Goal: Transaction & Acquisition: Purchase product/service

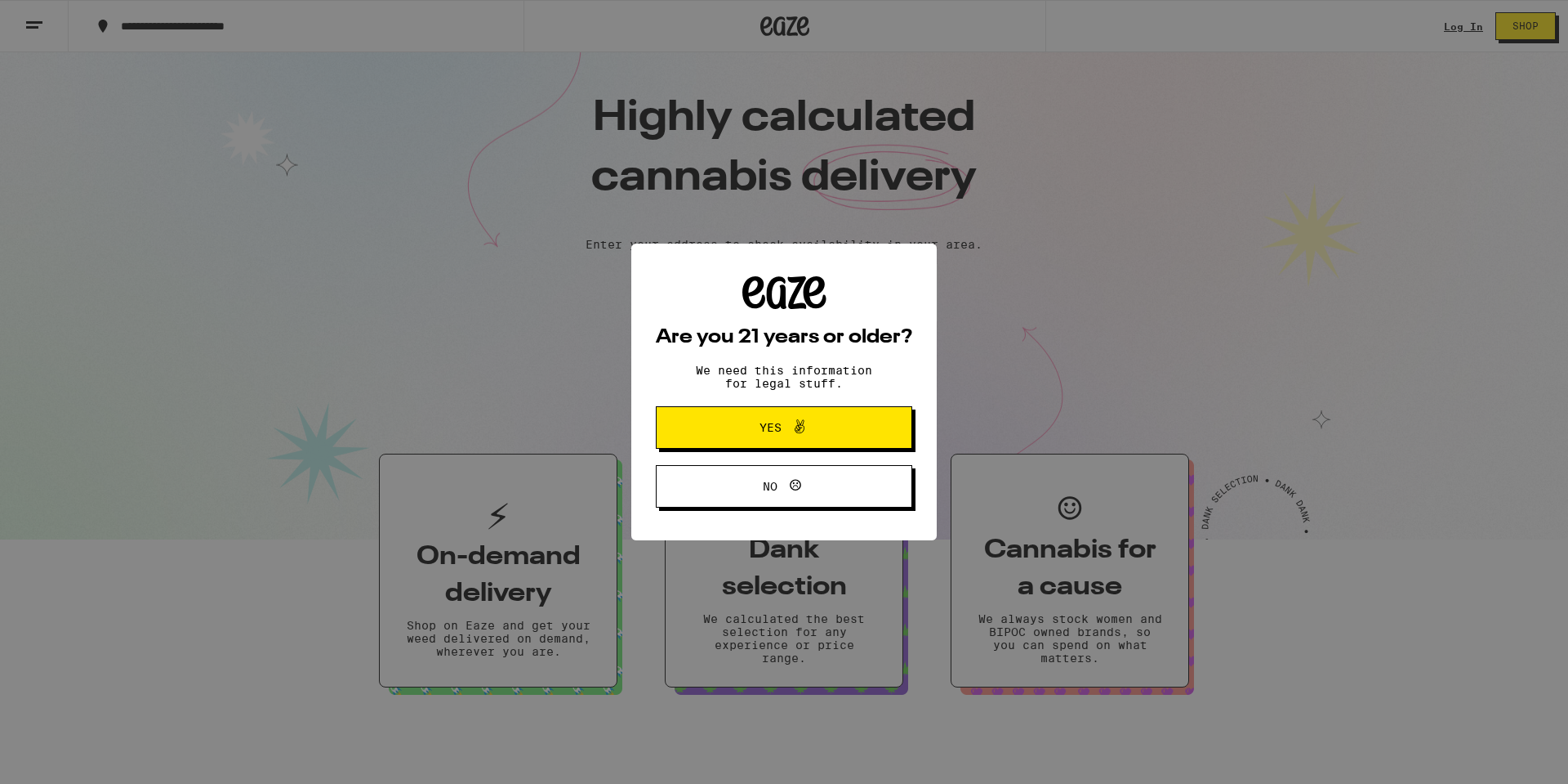
click at [756, 434] on span "Yes" at bounding box center [784, 427] width 124 height 21
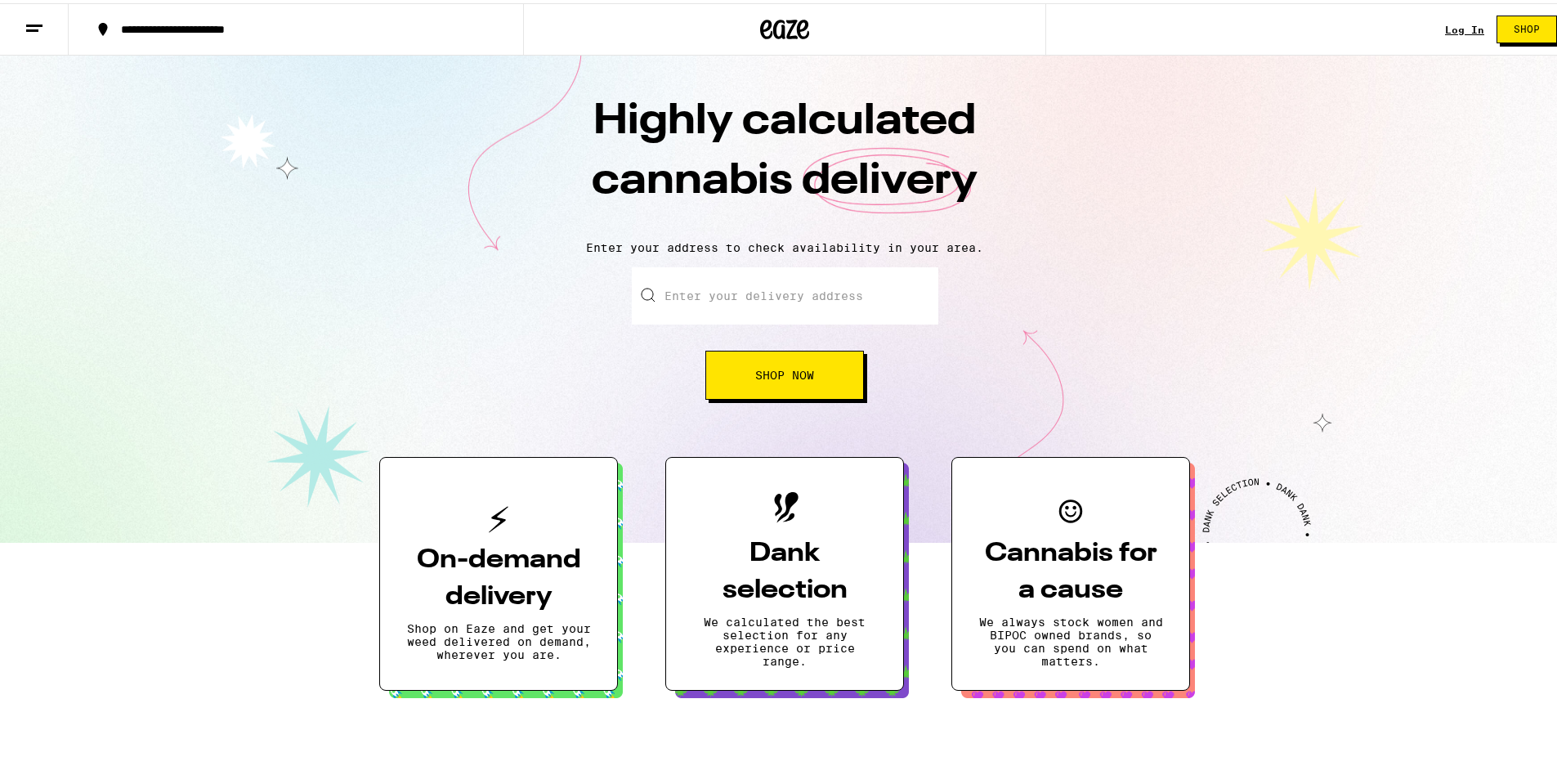
click at [726, 301] on input "Enter your delivery address" at bounding box center [785, 292] width 306 height 57
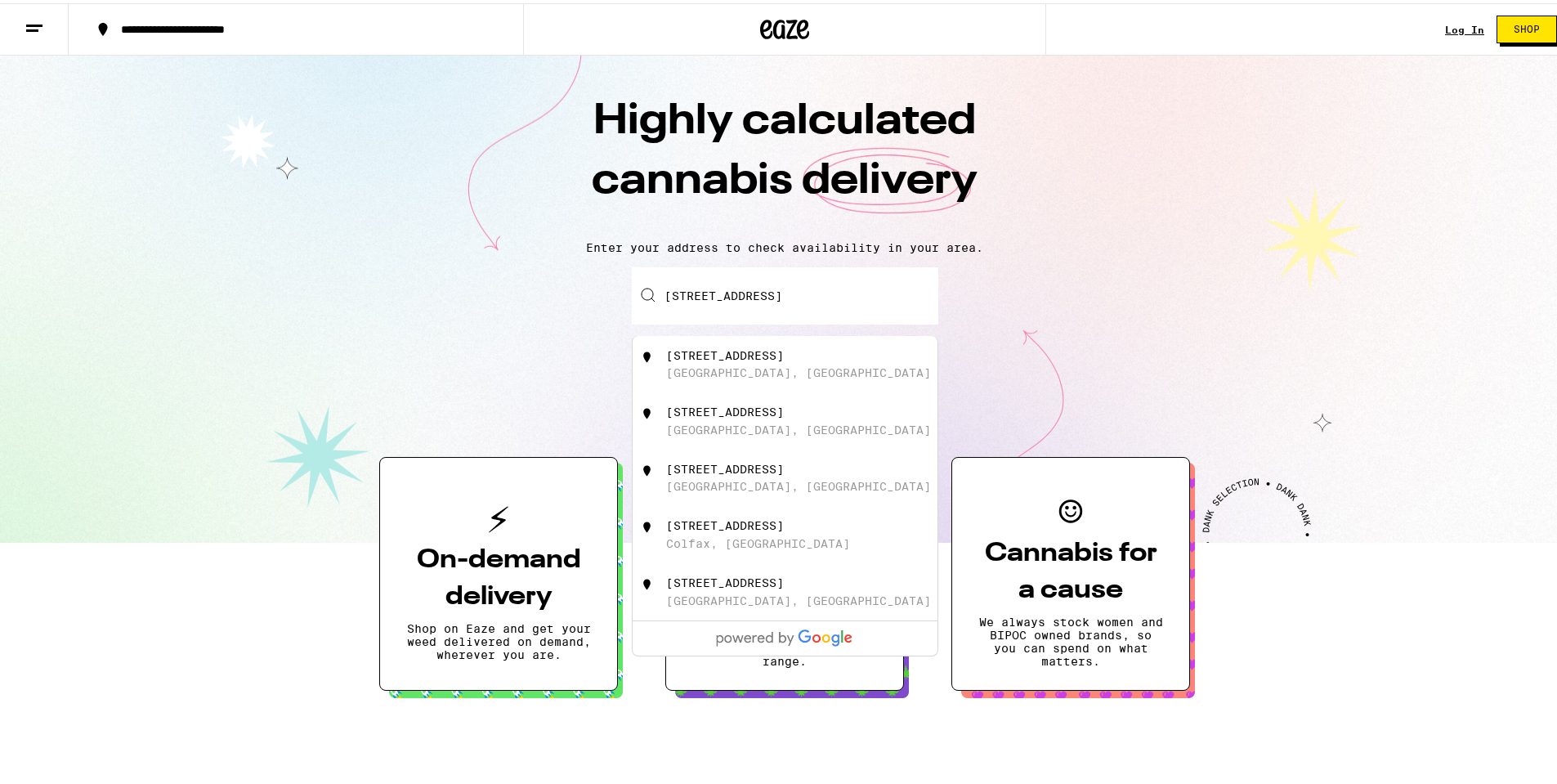
click at [758, 359] on div "[STREET_ADDRESS]" at bounding box center [725, 352] width 117 height 13
type input "[STREET_ADDRESS]"
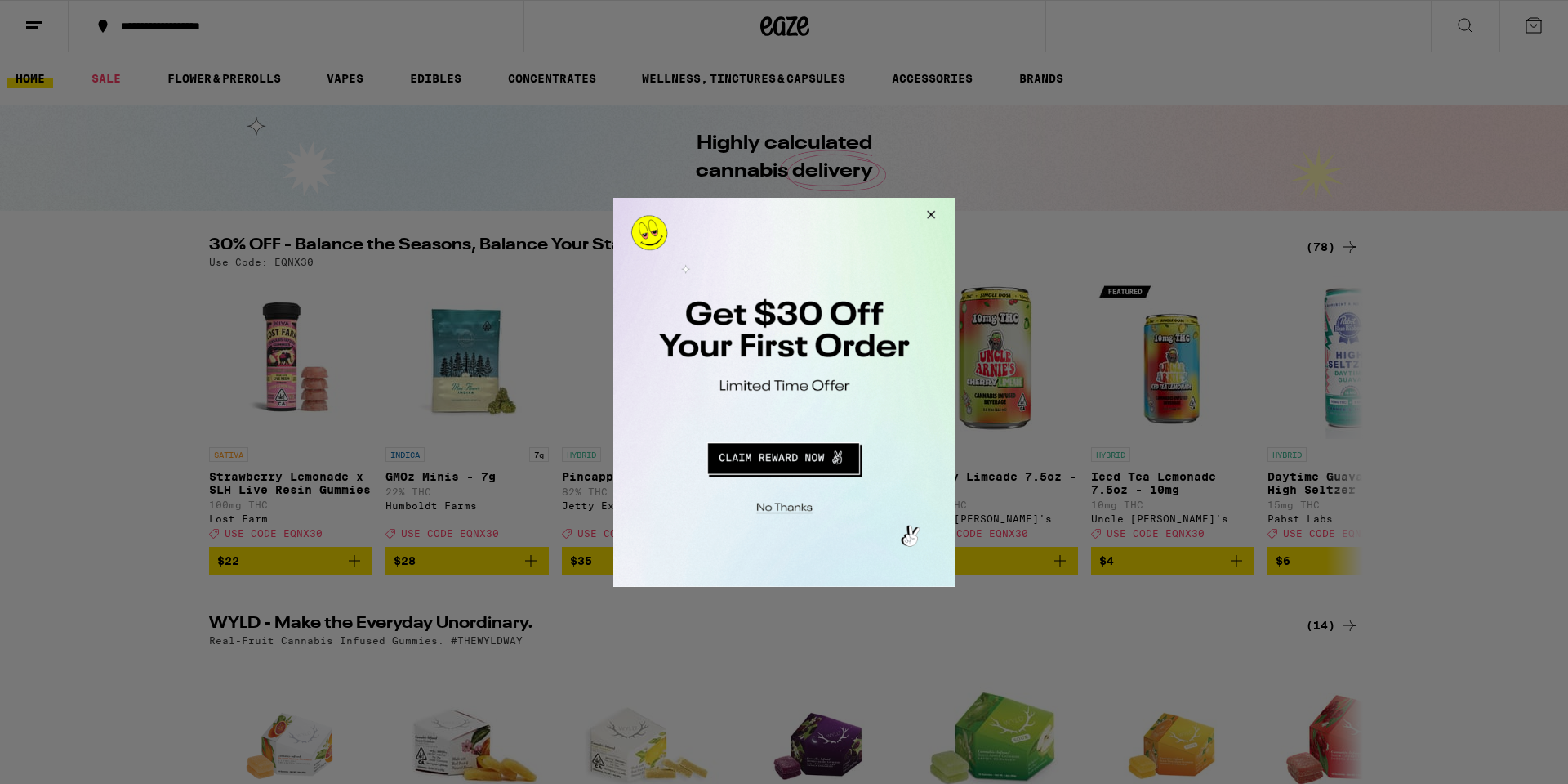
click at [927, 220] on button "Close Modal" at bounding box center [928, 216] width 44 height 39
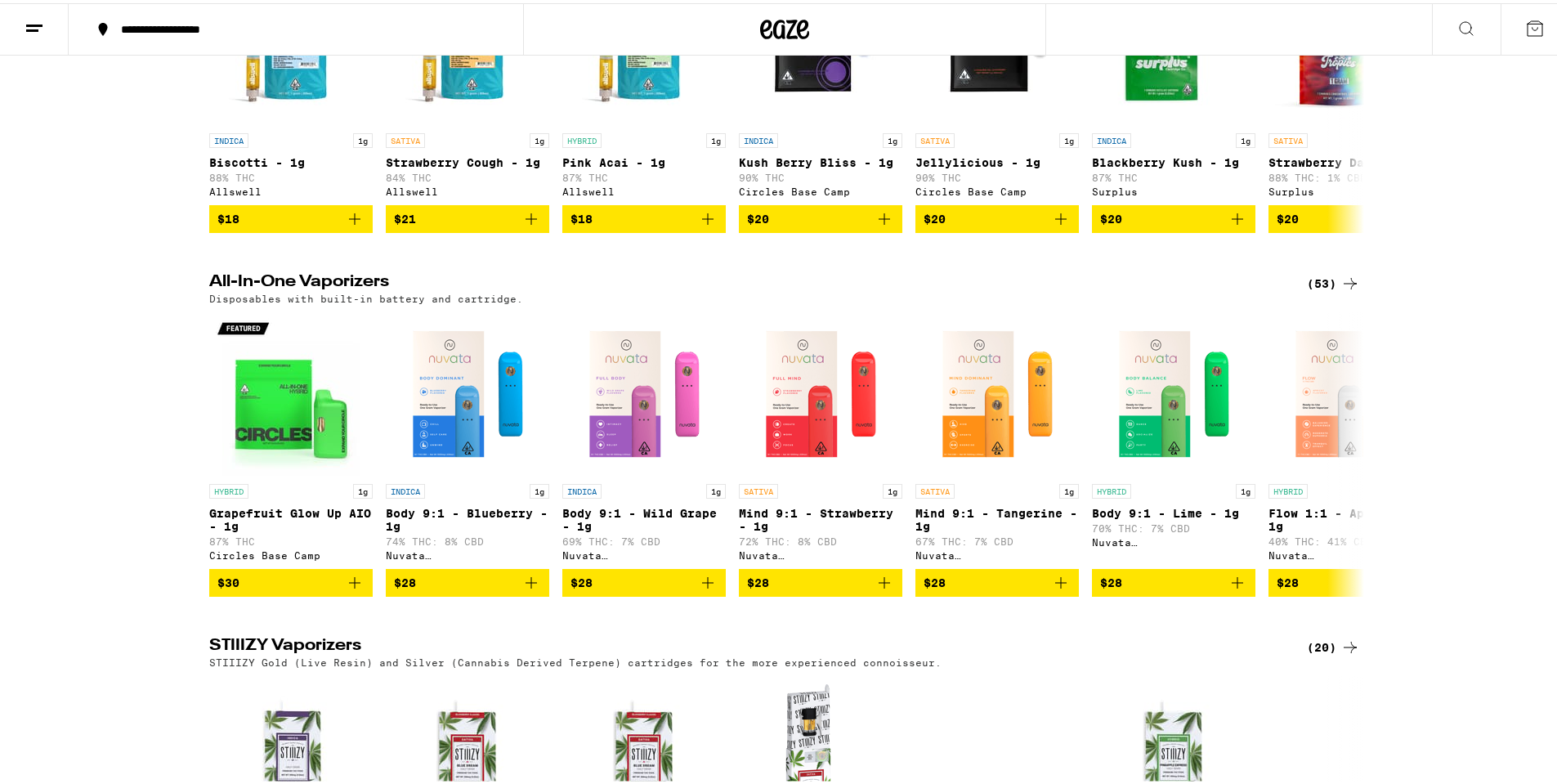
scroll to position [2370, 0]
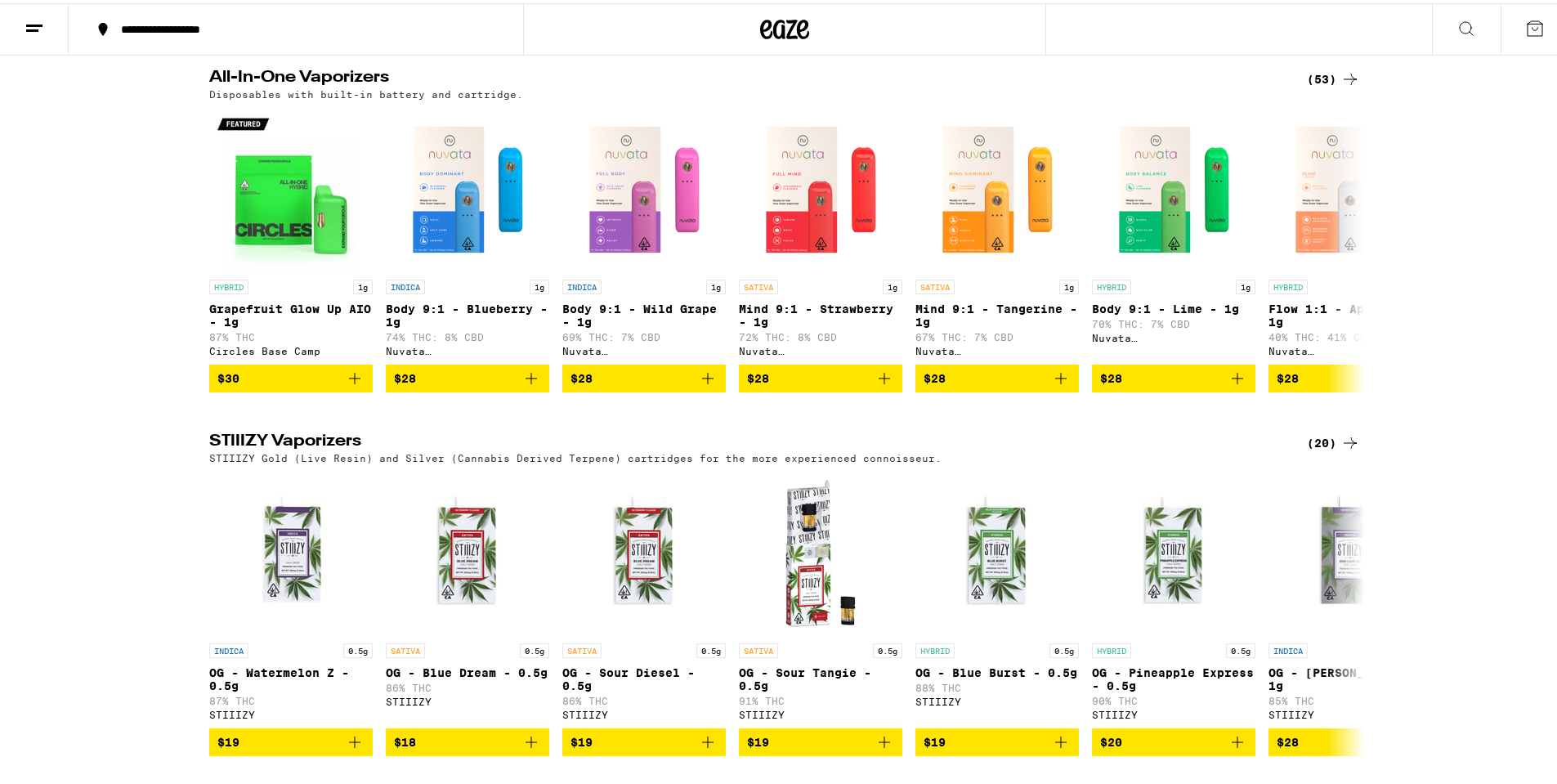
click at [1329, 86] on div "(53)" at bounding box center [1333, 76] width 53 height 19
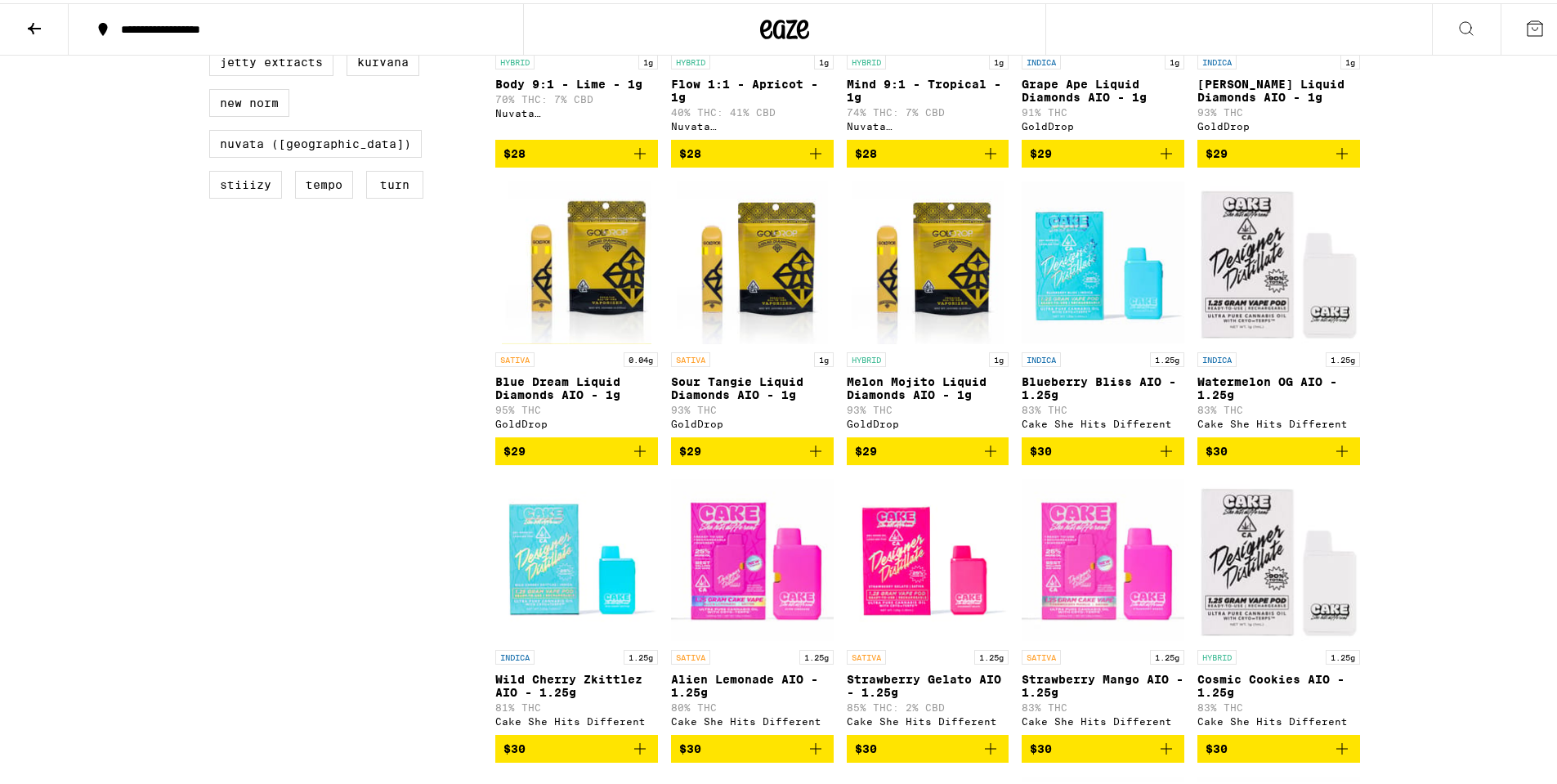
scroll to position [817, 0]
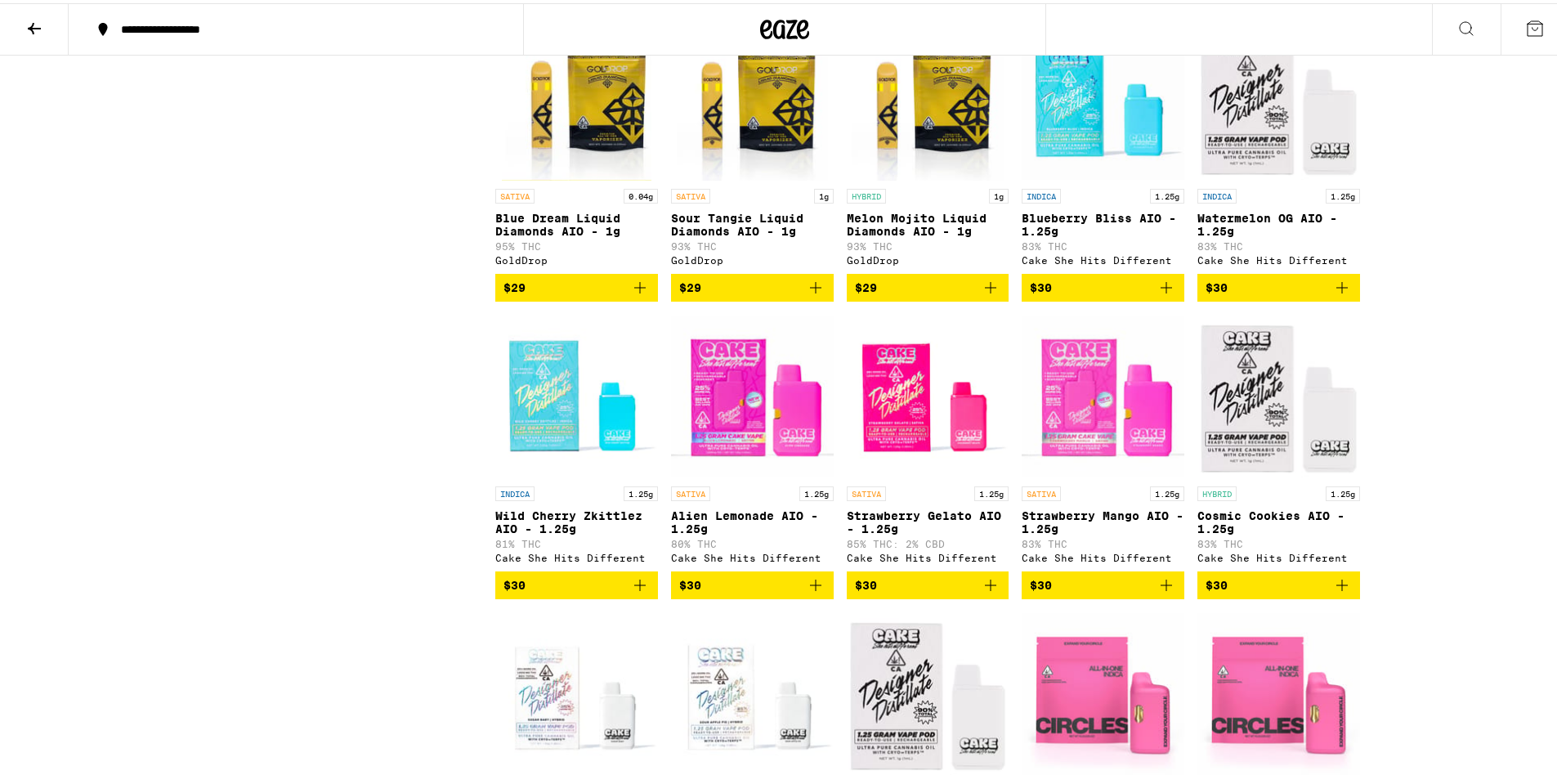
click at [642, 592] on icon "Add to bag" at bounding box center [640, 582] width 19 height 19
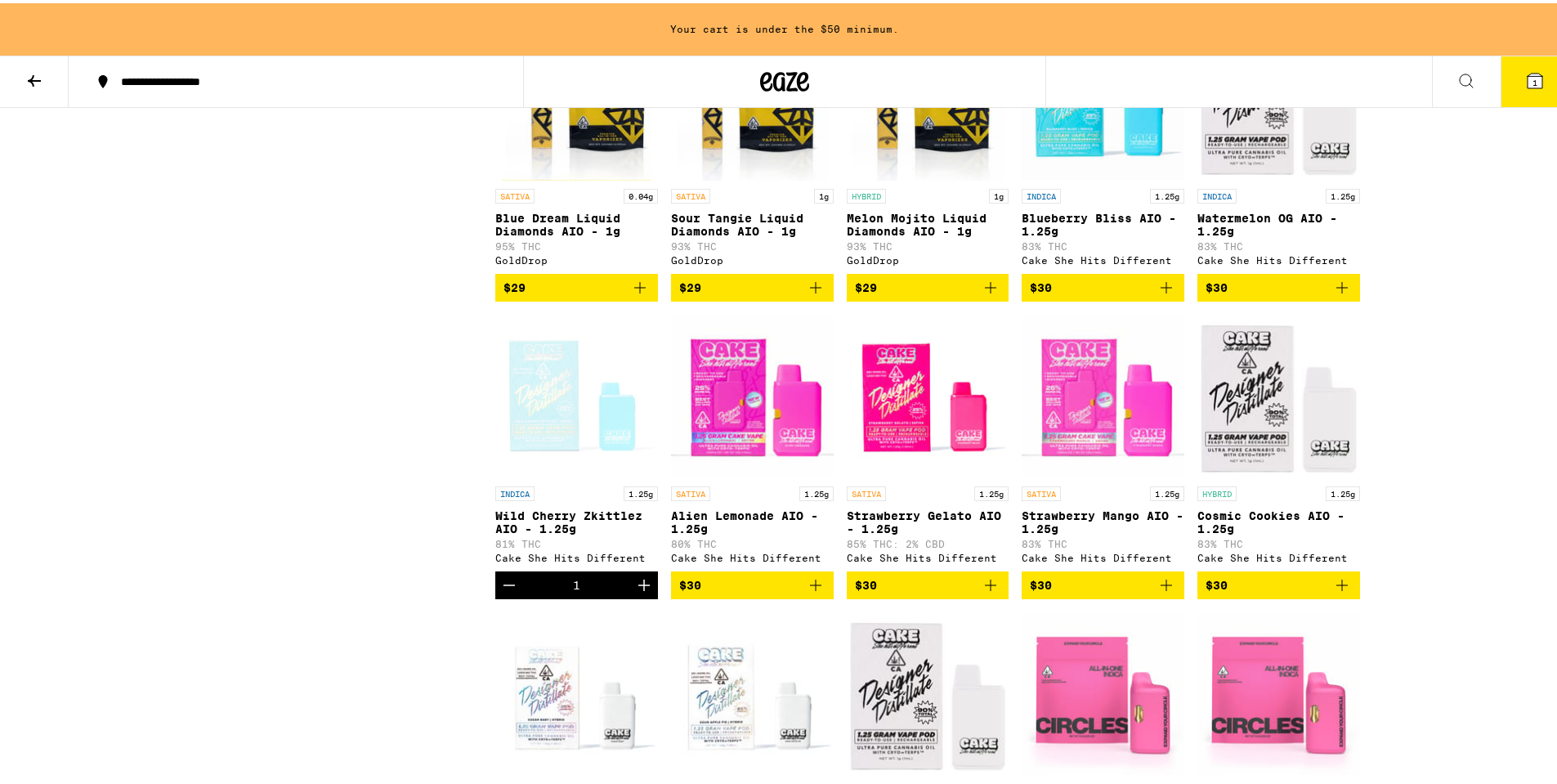
click at [811, 588] on icon "Add to bag" at bounding box center [816, 581] width 11 height 11
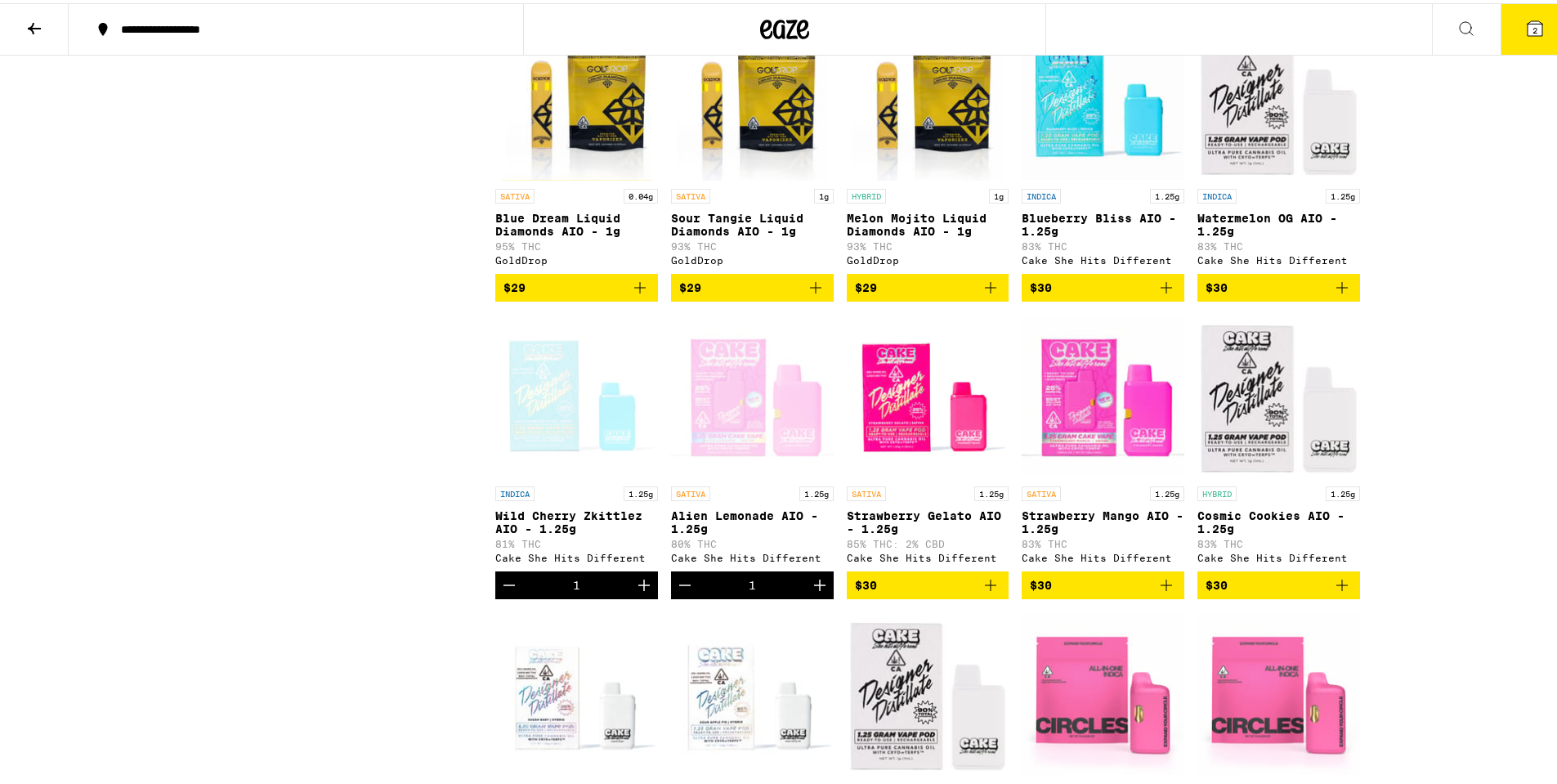
click at [989, 592] on icon "Add to bag" at bounding box center [991, 582] width 19 height 19
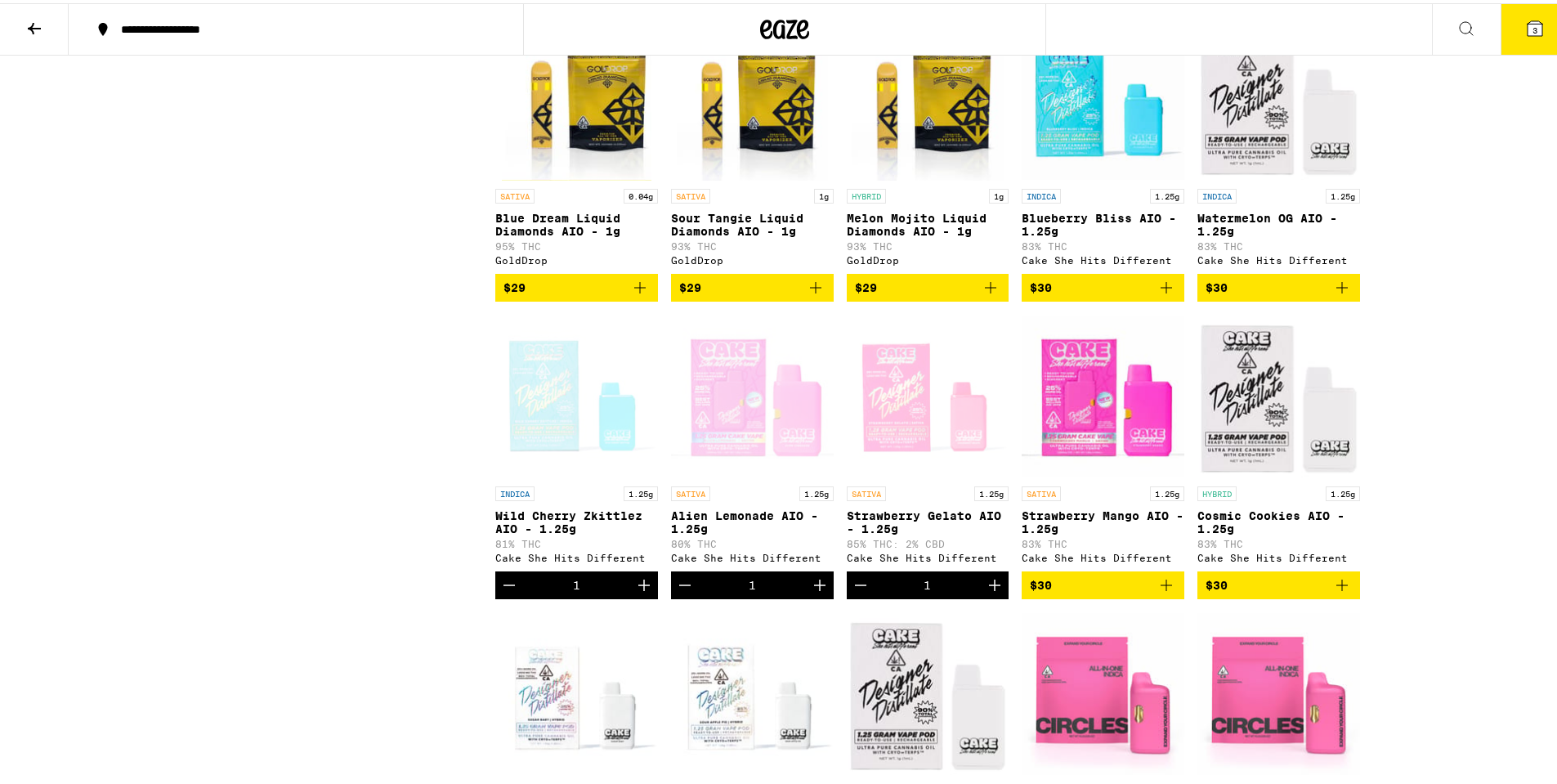
click at [1532, 31] on span "3" at bounding box center [1535, 26] width 5 height 10
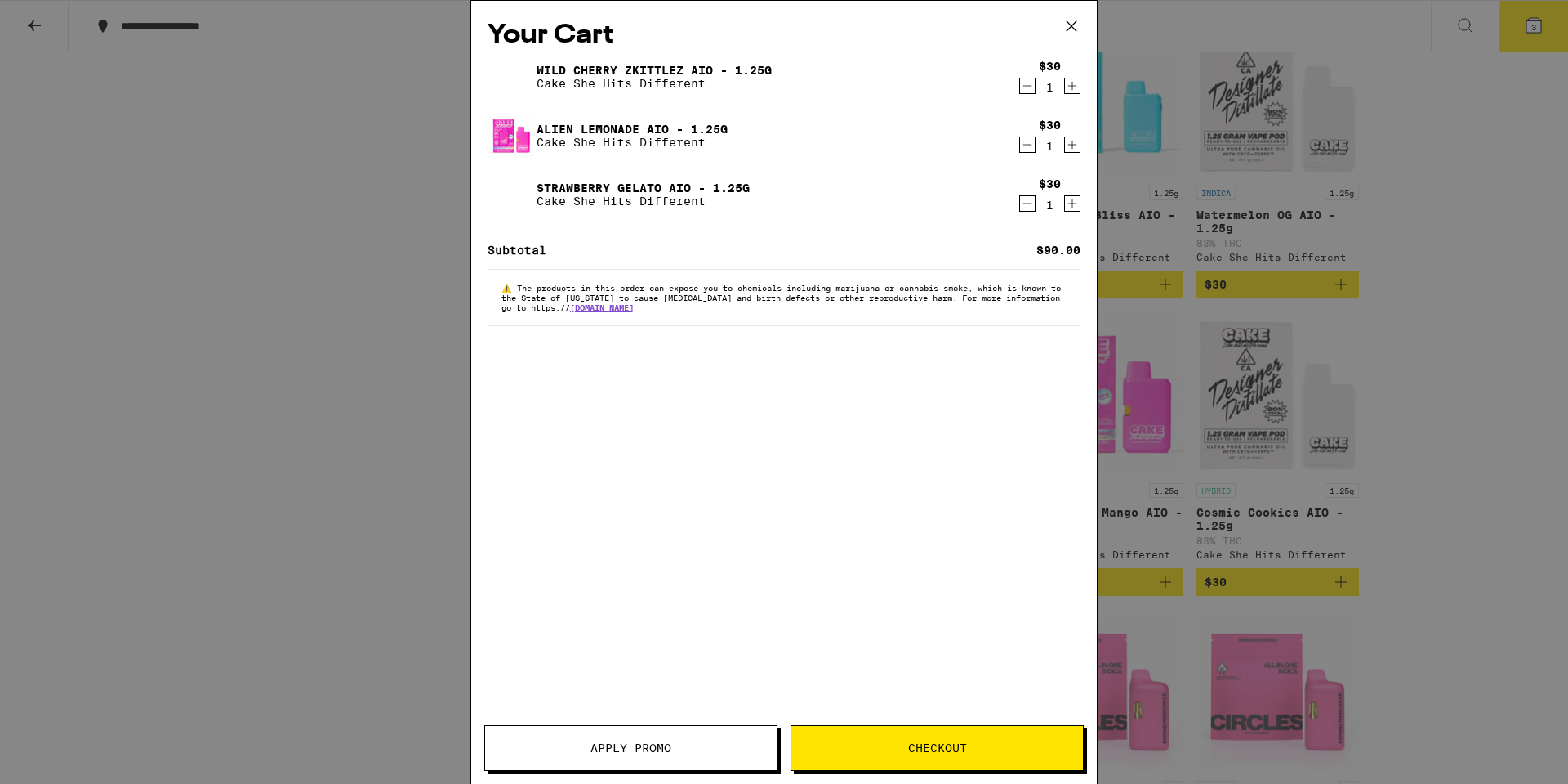
click at [967, 755] on button "Checkout" at bounding box center [937, 747] width 293 height 46
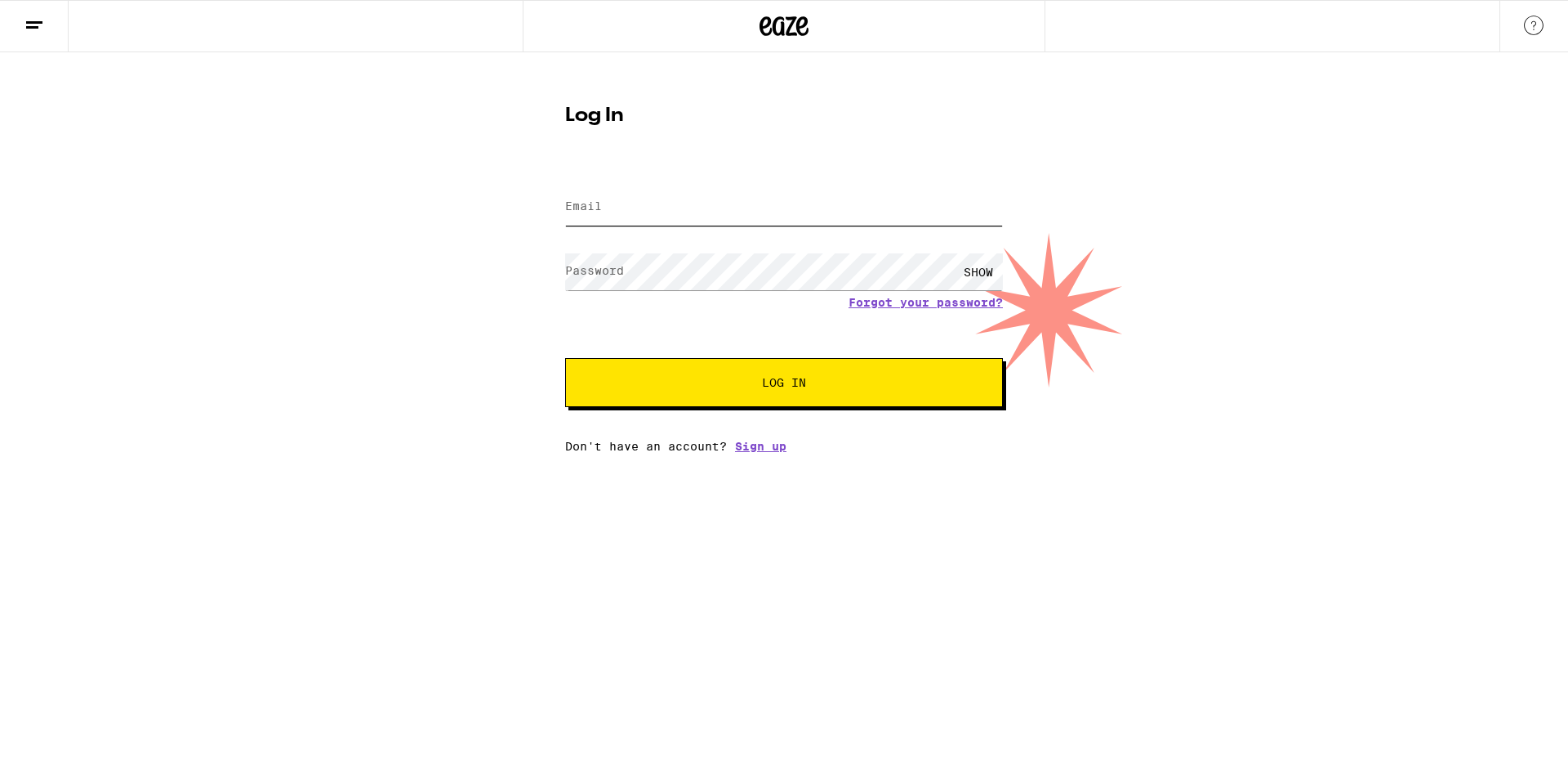
type input "[EMAIL_ADDRESS][DOMAIN_NAME]"
click at [744, 385] on span "Log In" at bounding box center [784, 382] width 305 height 11
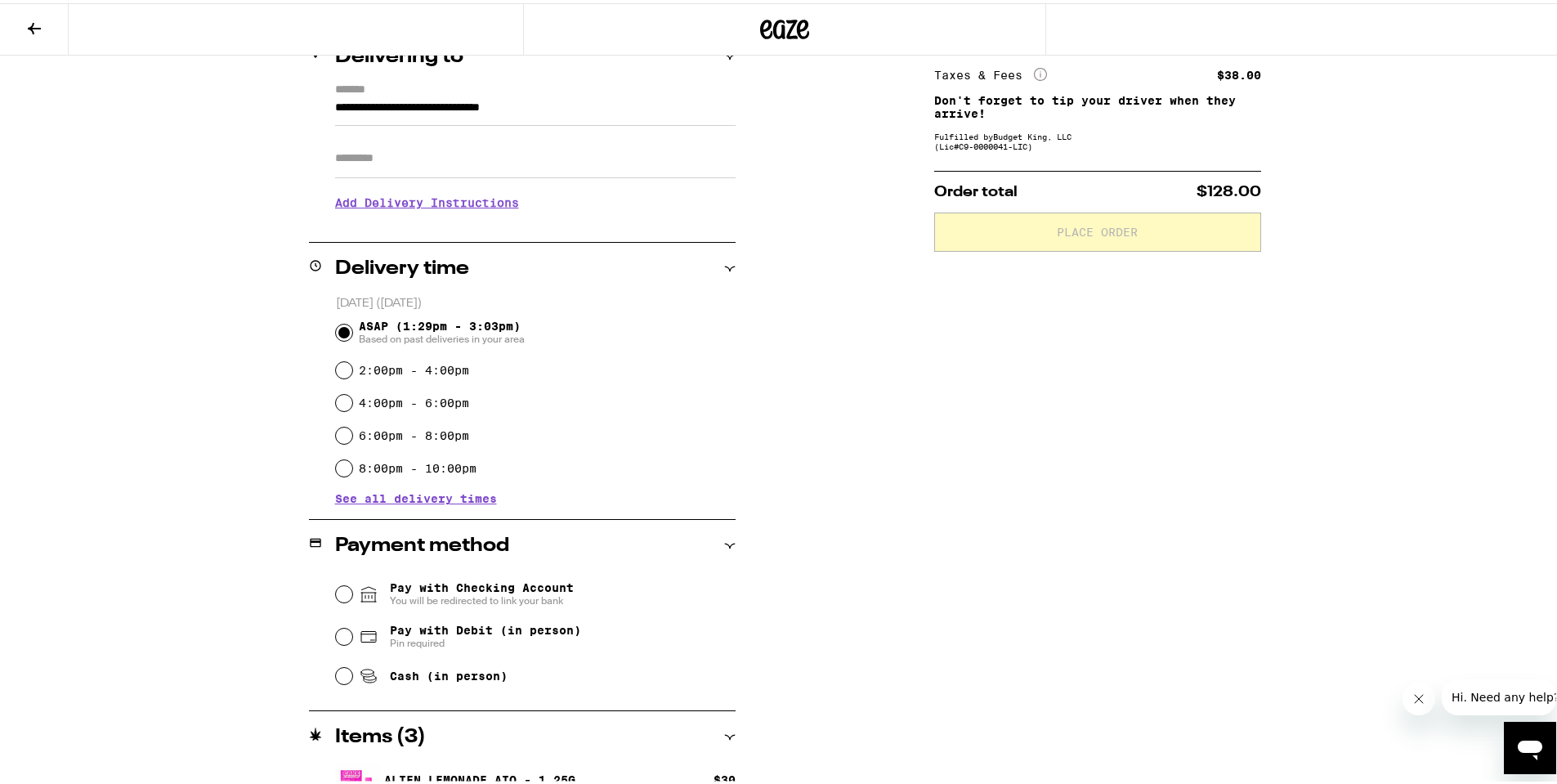
scroll to position [245, 0]
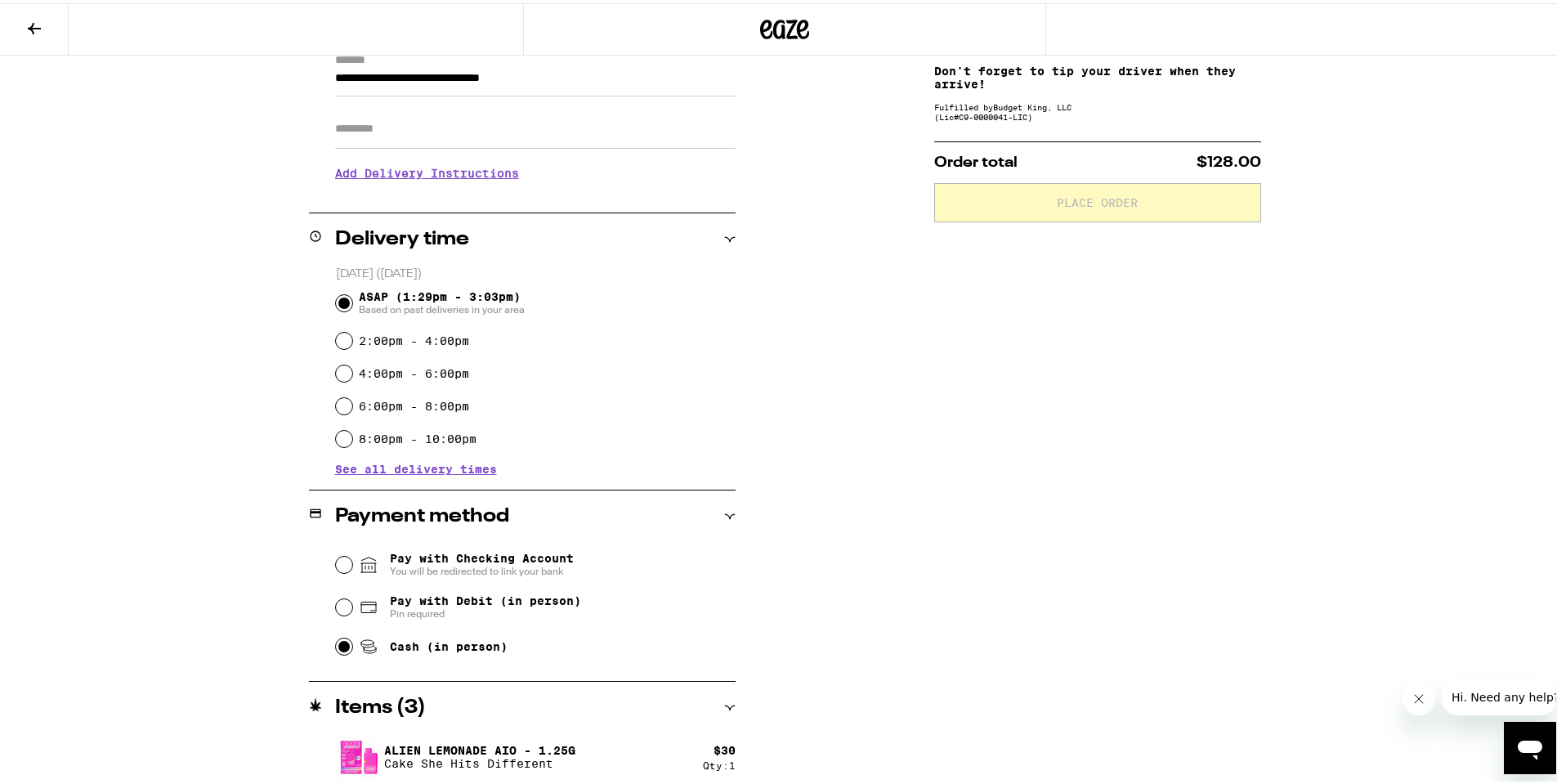
click at [345, 648] on input "Cash (in person)" at bounding box center [344, 643] width 17 height 17
radio input "true"
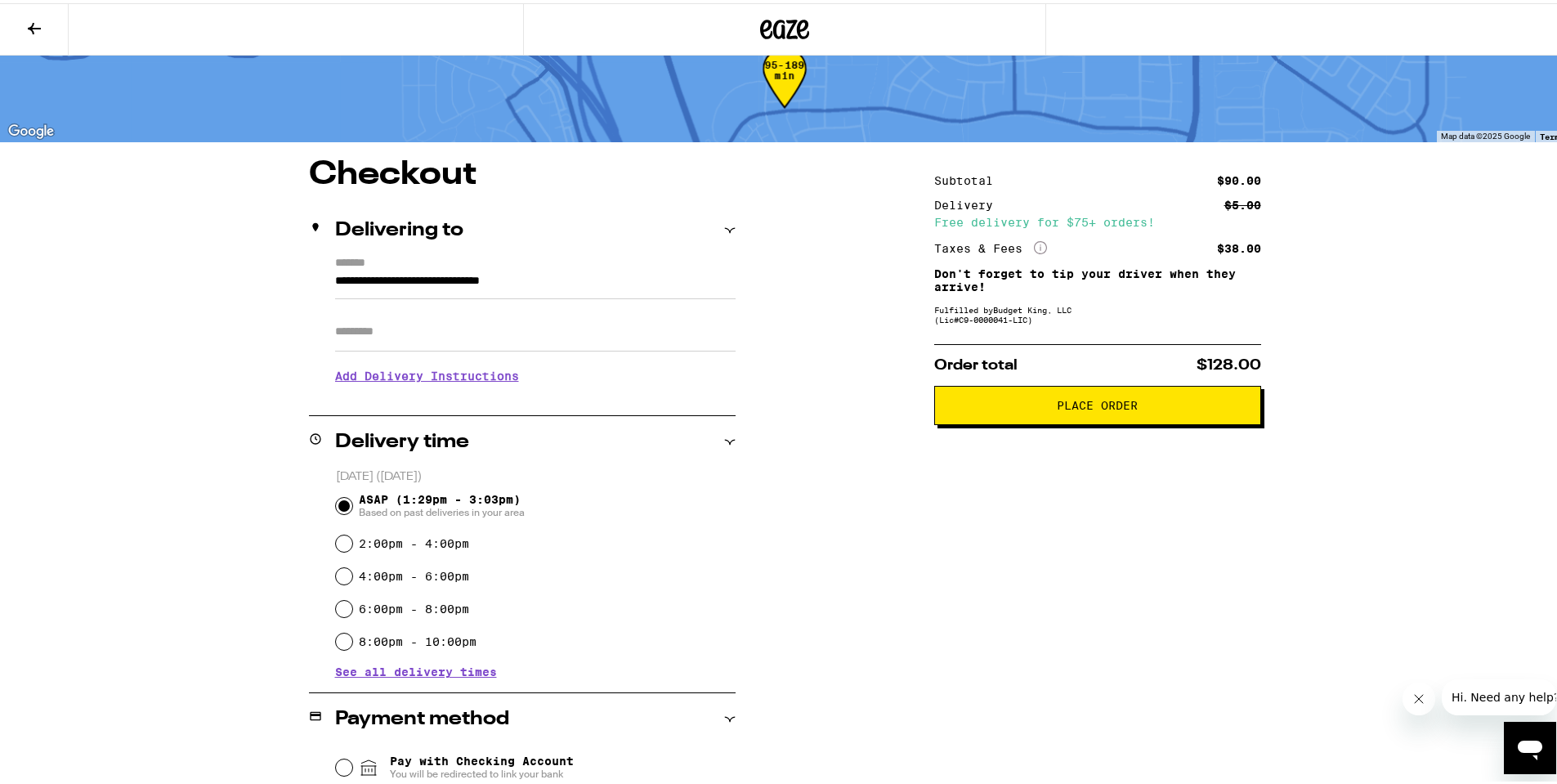
scroll to position [0, 0]
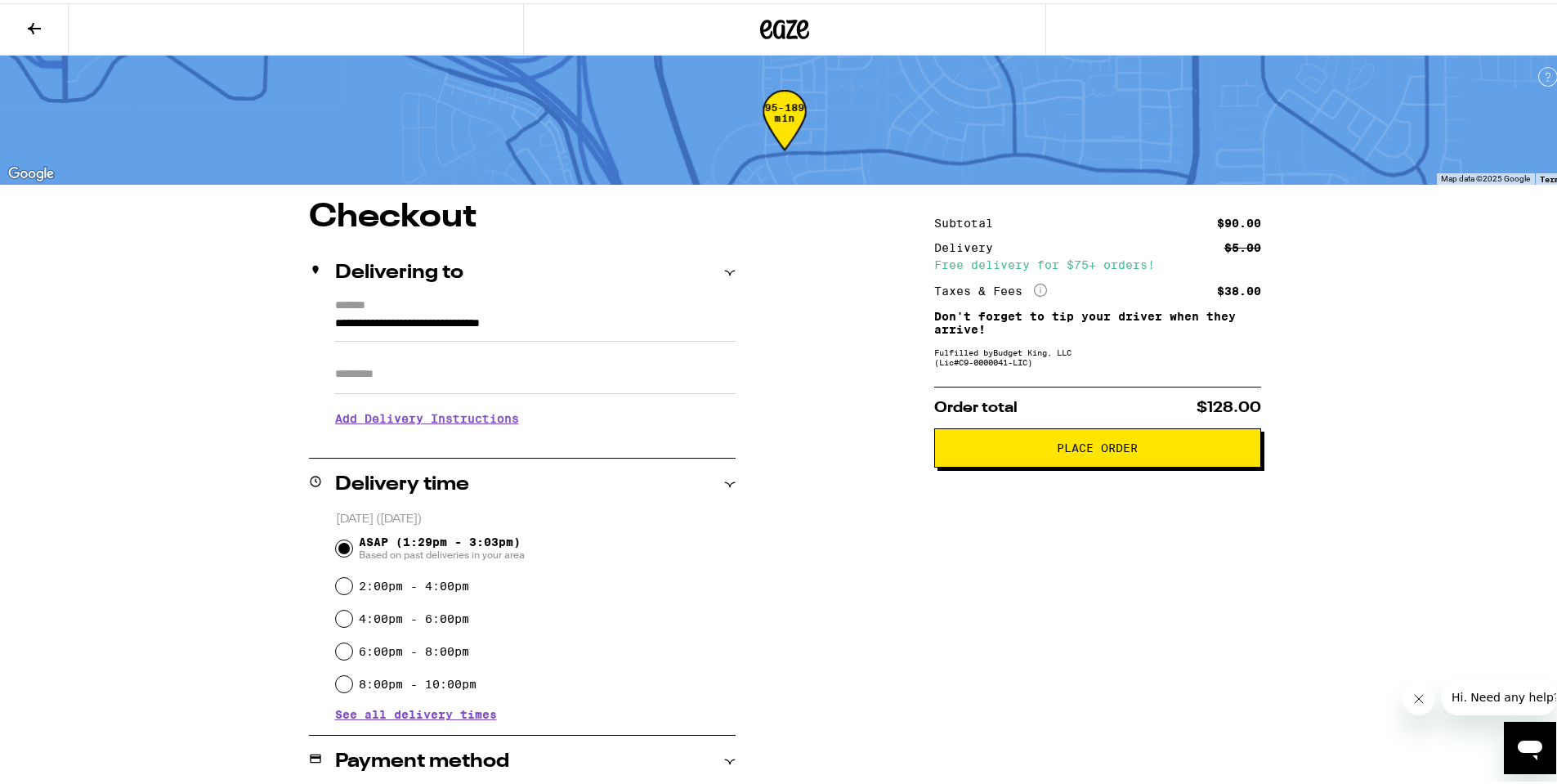
click at [42, 27] on icon at bounding box center [34, 25] width 19 height 19
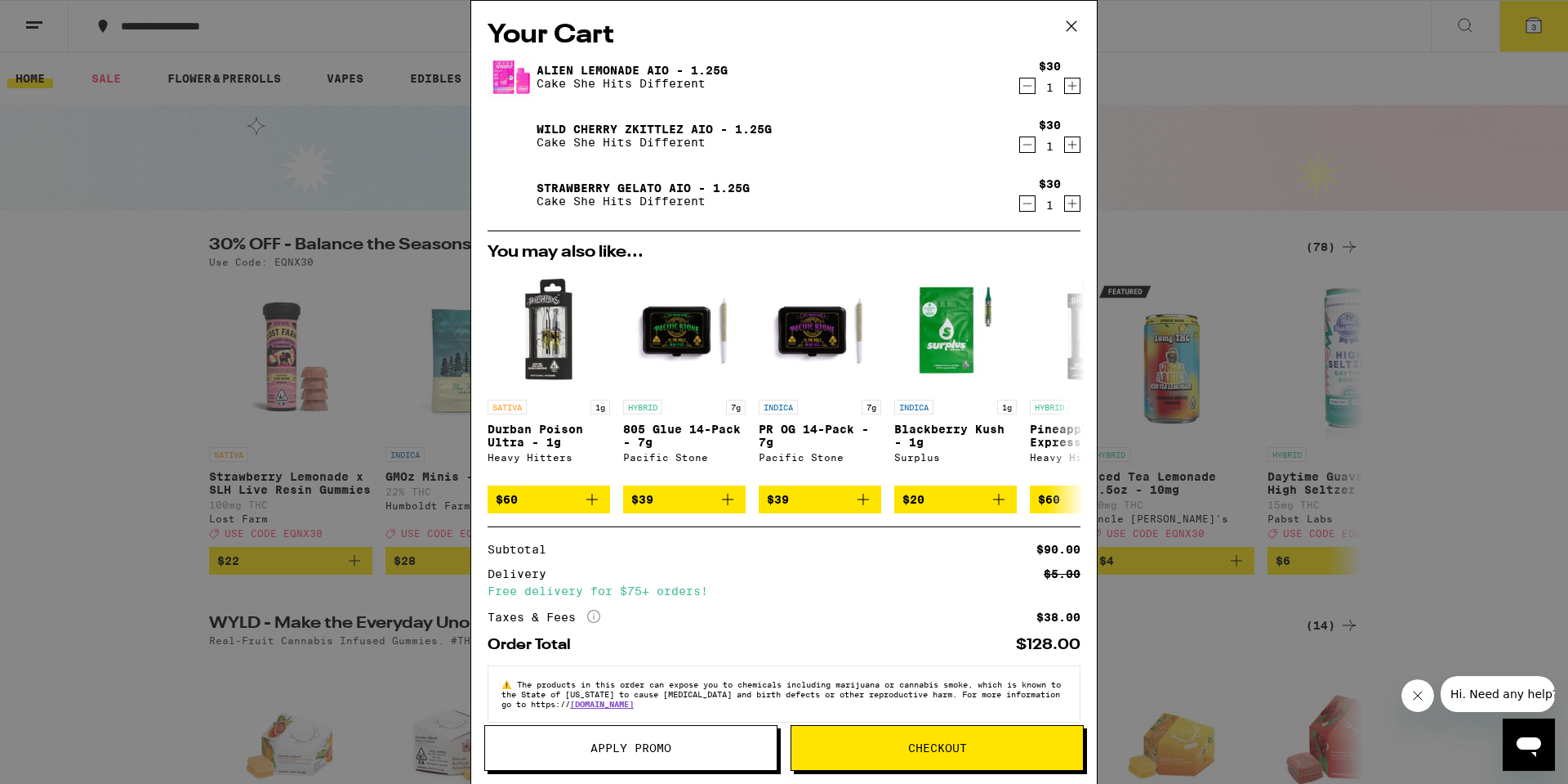
click at [1021, 83] on icon "Decrement" at bounding box center [1028, 86] width 15 height 19
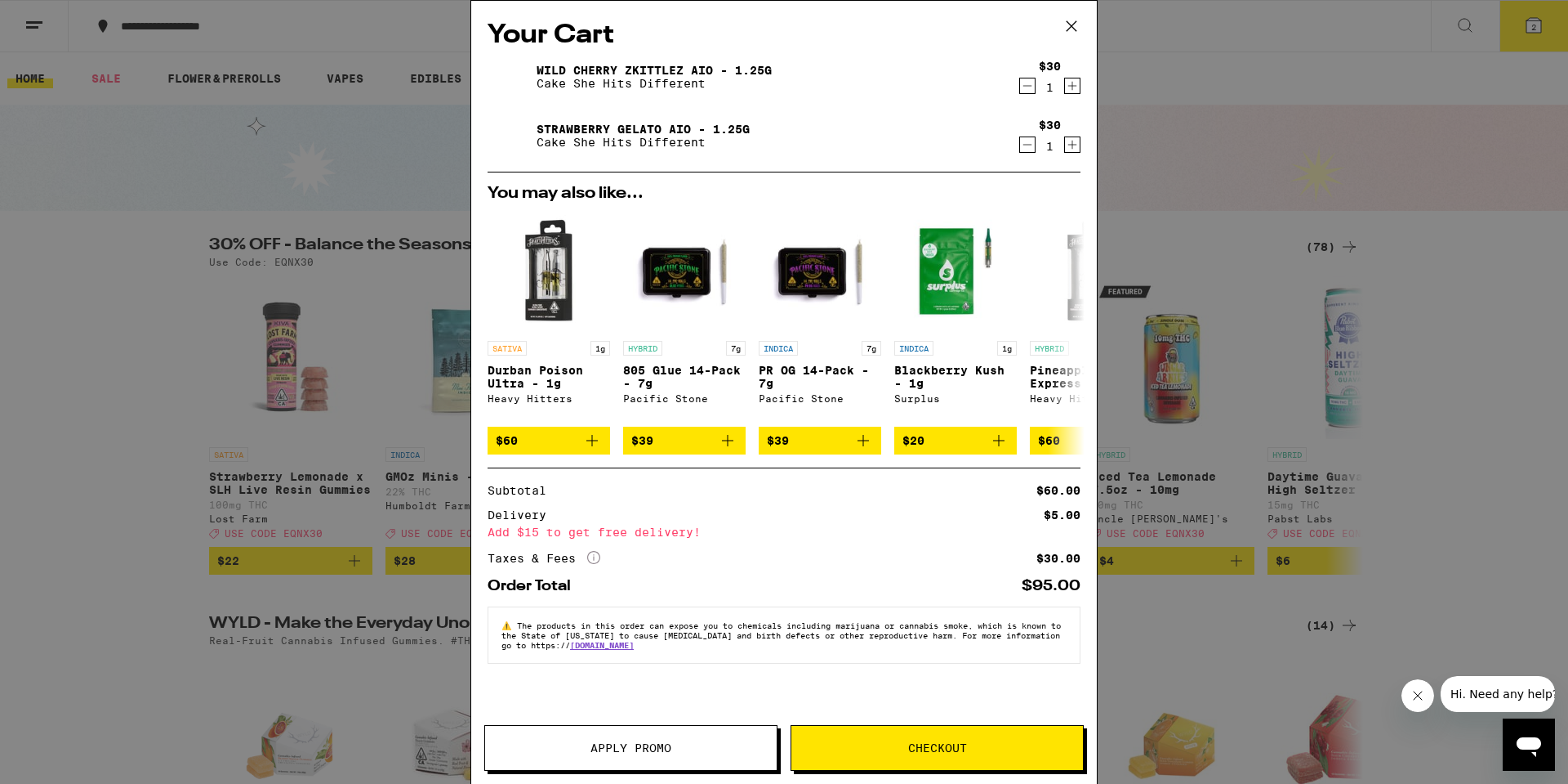
click at [930, 743] on span "Checkout" at bounding box center [937, 747] width 59 height 11
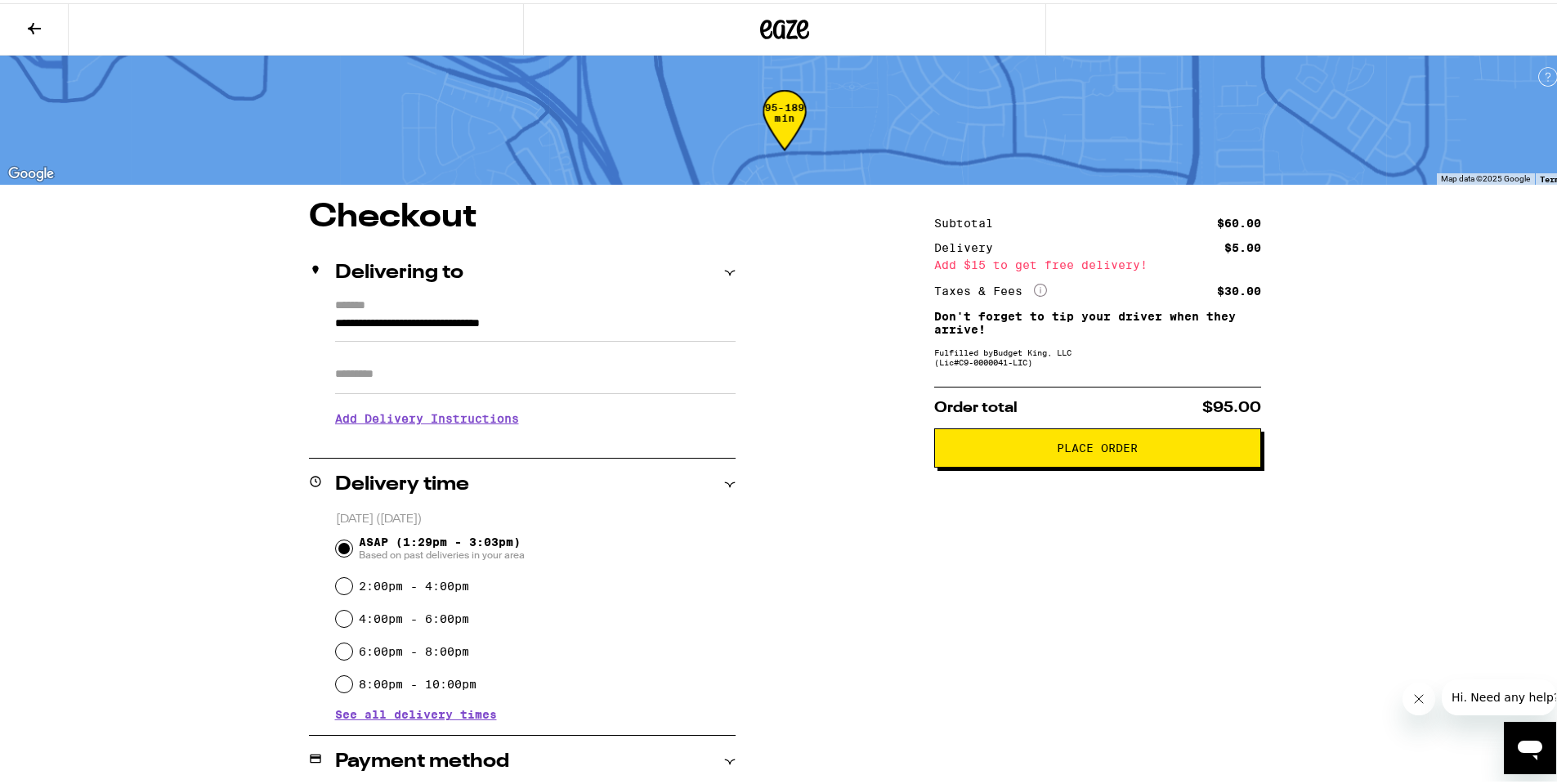
click at [39, 4] on button at bounding box center [34, 26] width 68 height 52
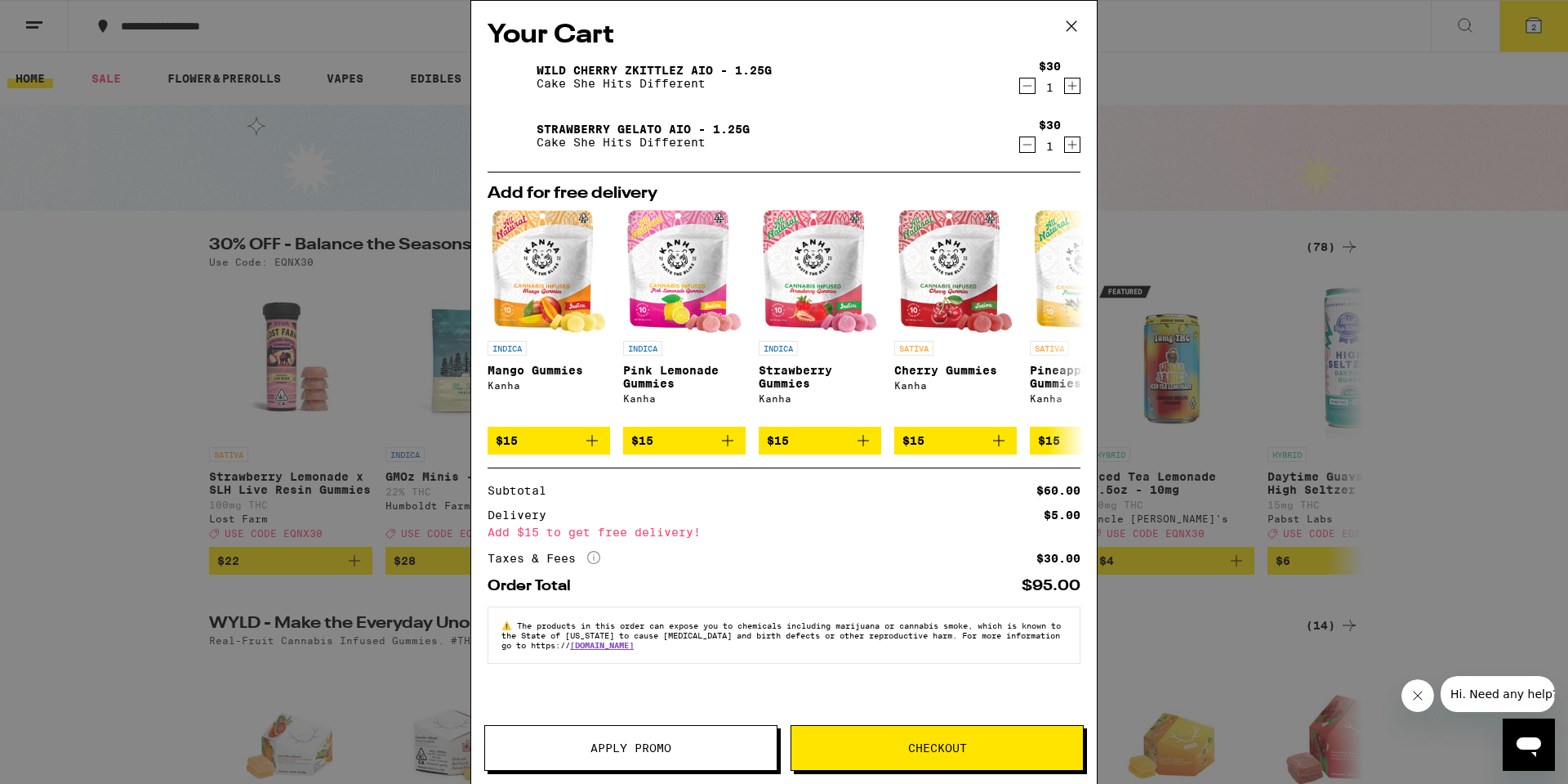
click at [1460, 285] on div "Your Cart Wild Cherry Zkittlez AIO - 1.25g Cake She Hits Different $30 1 Strawb…" at bounding box center [784, 392] width 1568 height 784
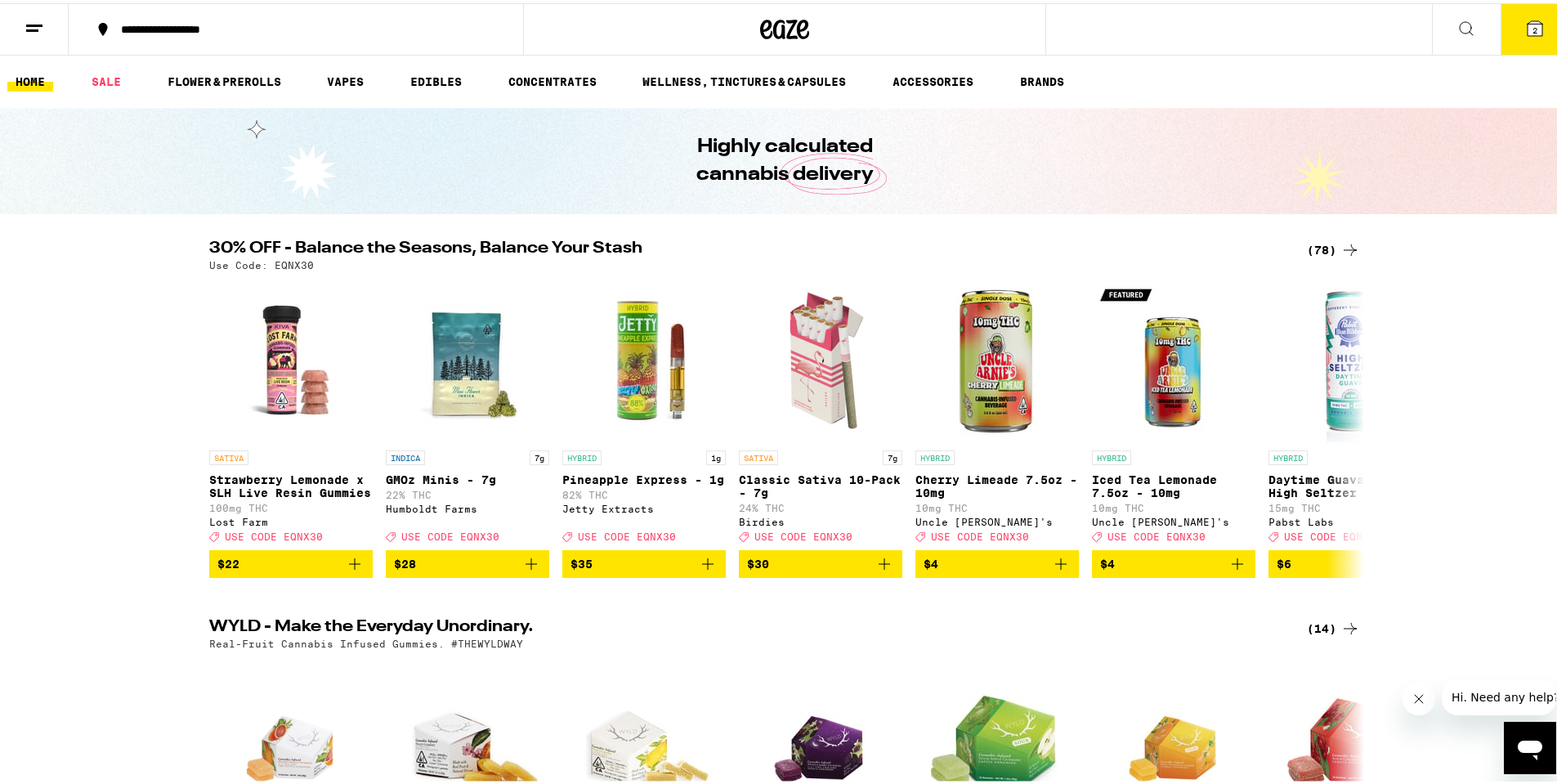
click at [1341, 243] on icon at bounding box center [1350, 247] width 19 height 19
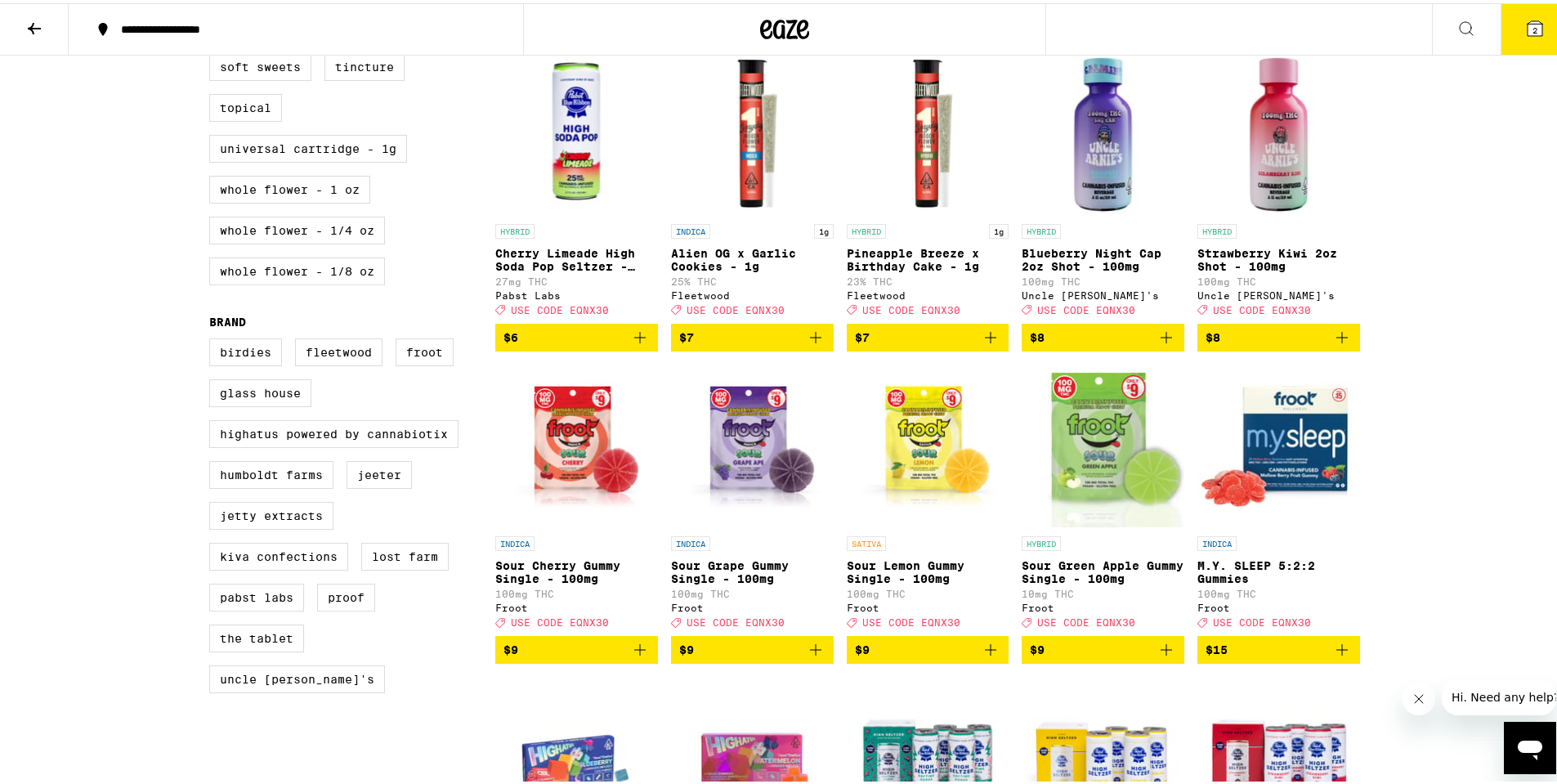
scroll to position [817, 0]
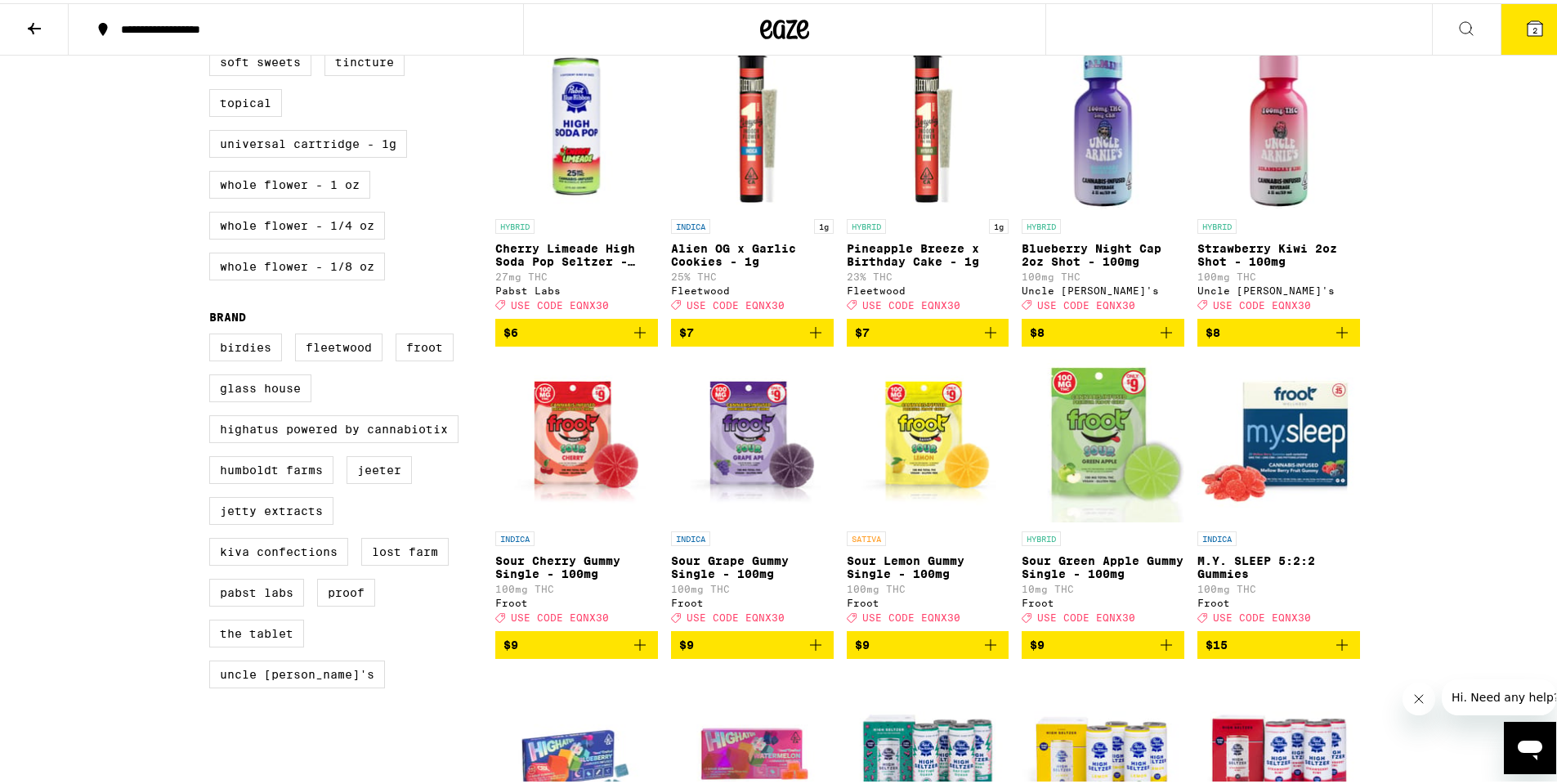
click at [810, 340] on icon "Add to bag" at bounding box center [816, 329] width 19 height 19
click at [810, 340] on icon "Increment" at bounding box center [820, 329] width 19 height 19
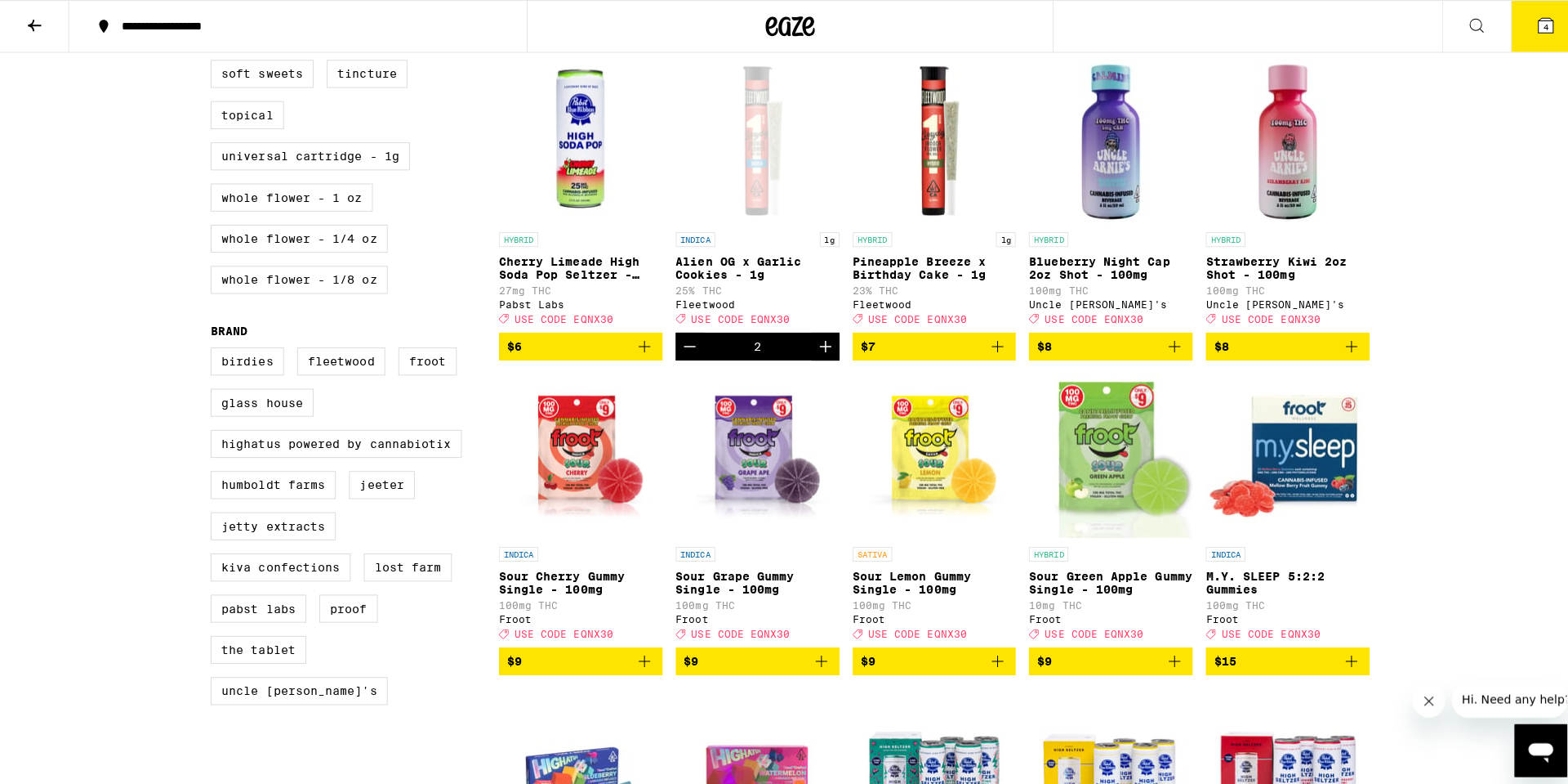
scroll to position [654, 0]
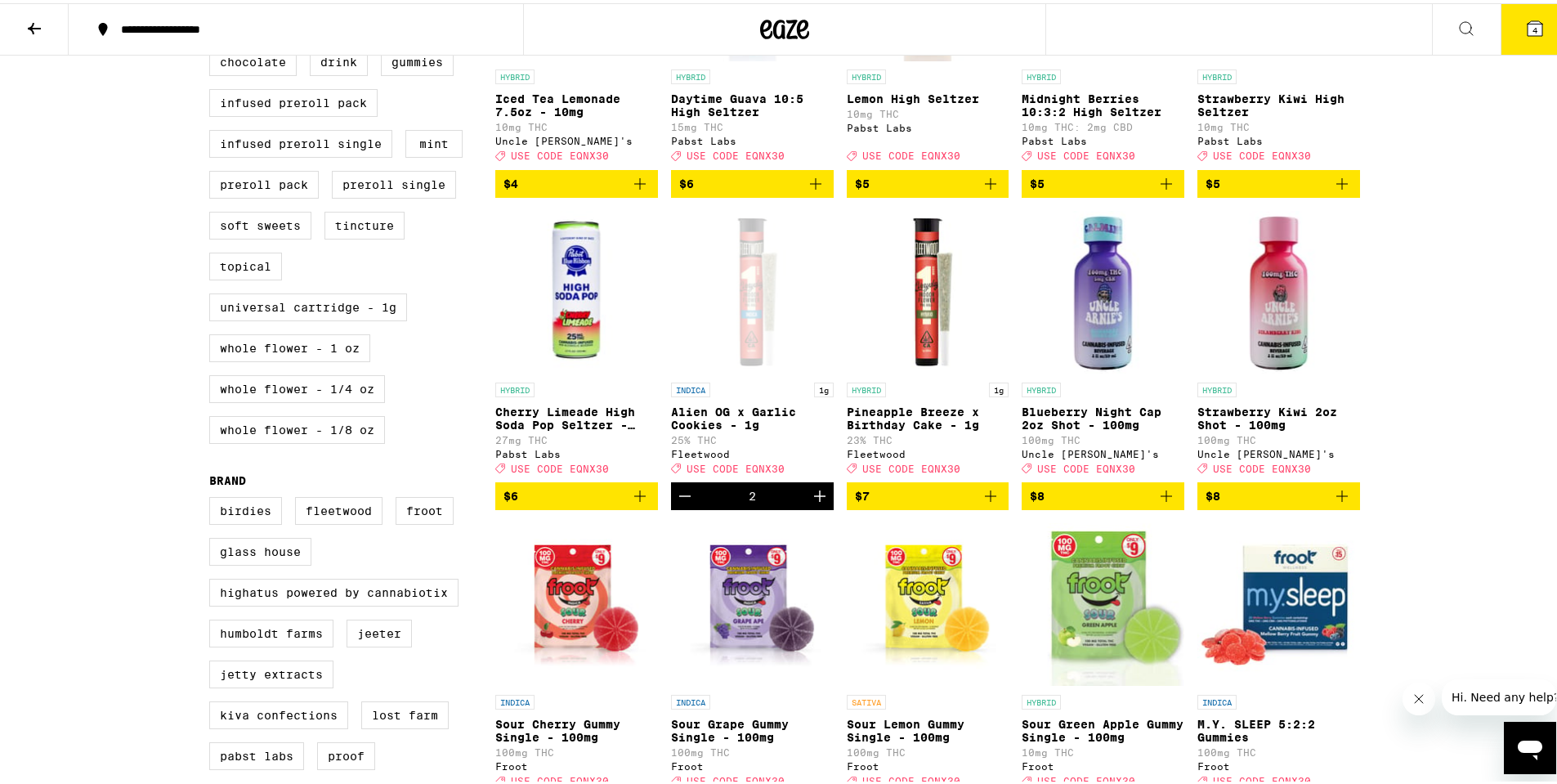
click at [1532, 31] on span "4" at bounding box center [1535, 26] width 5 height 10
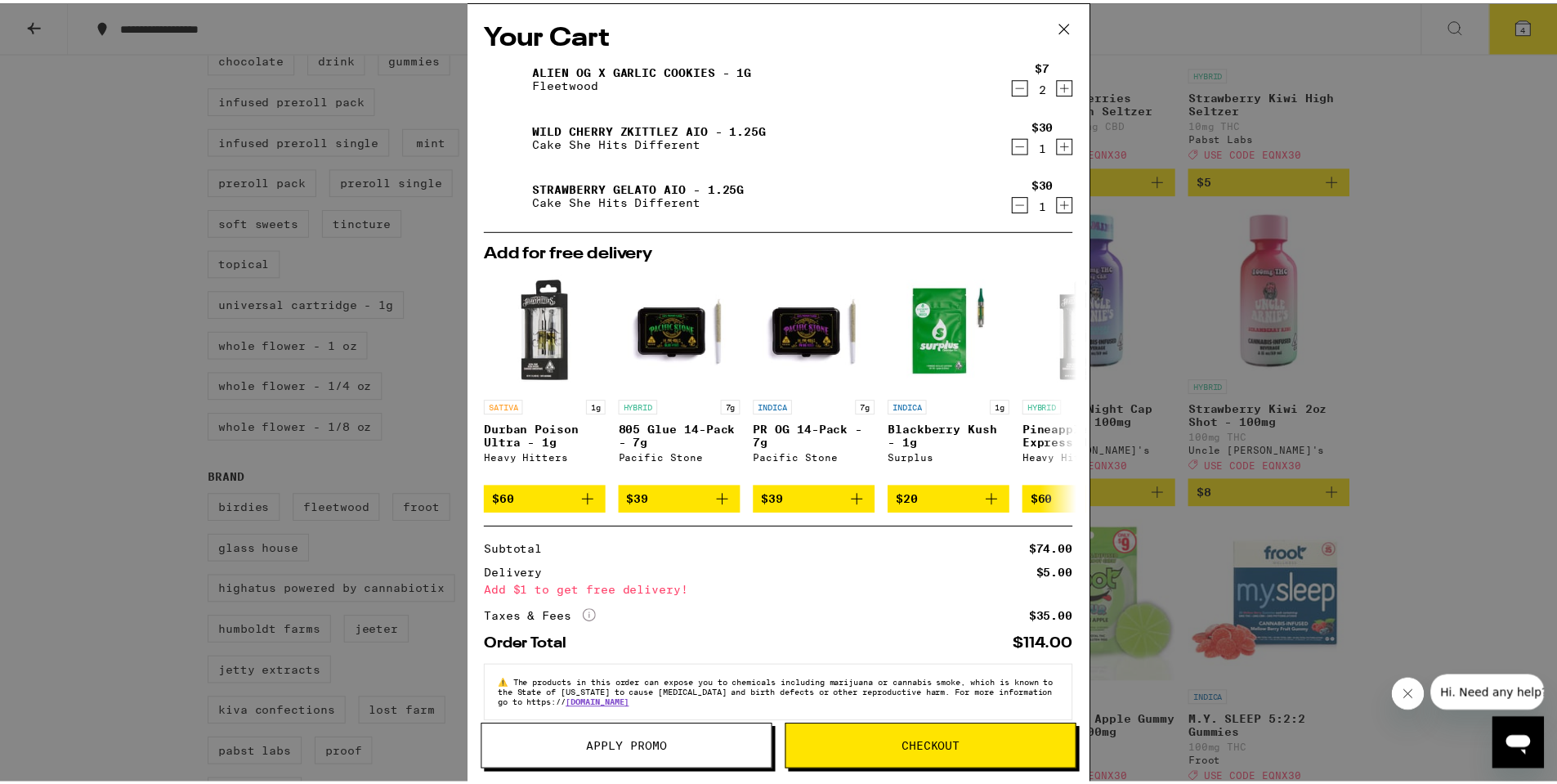
scroll to position [30, 0]
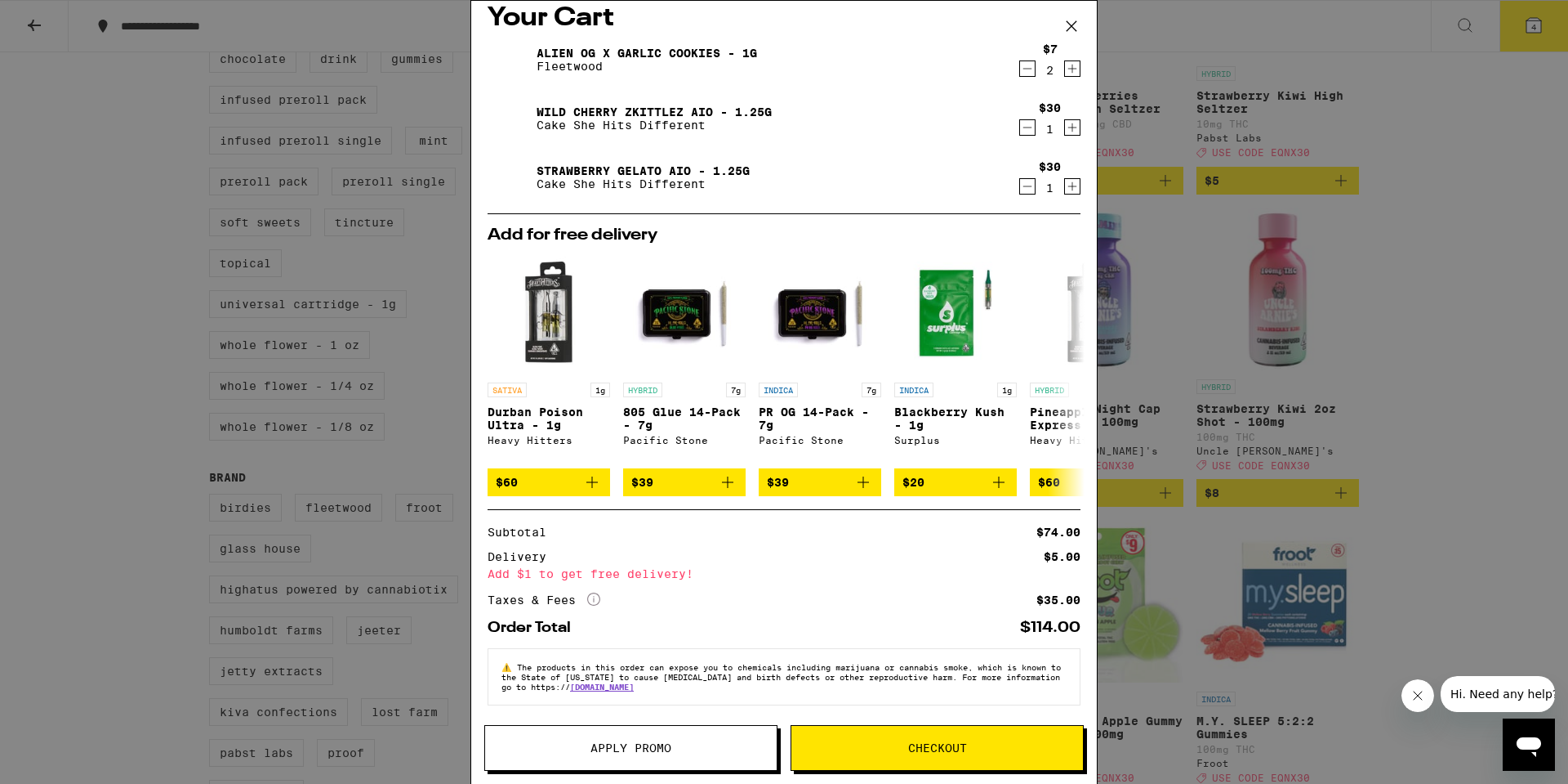
click at [1072, 27] on icon at bounding box center [1071, 25] width 10 height 10
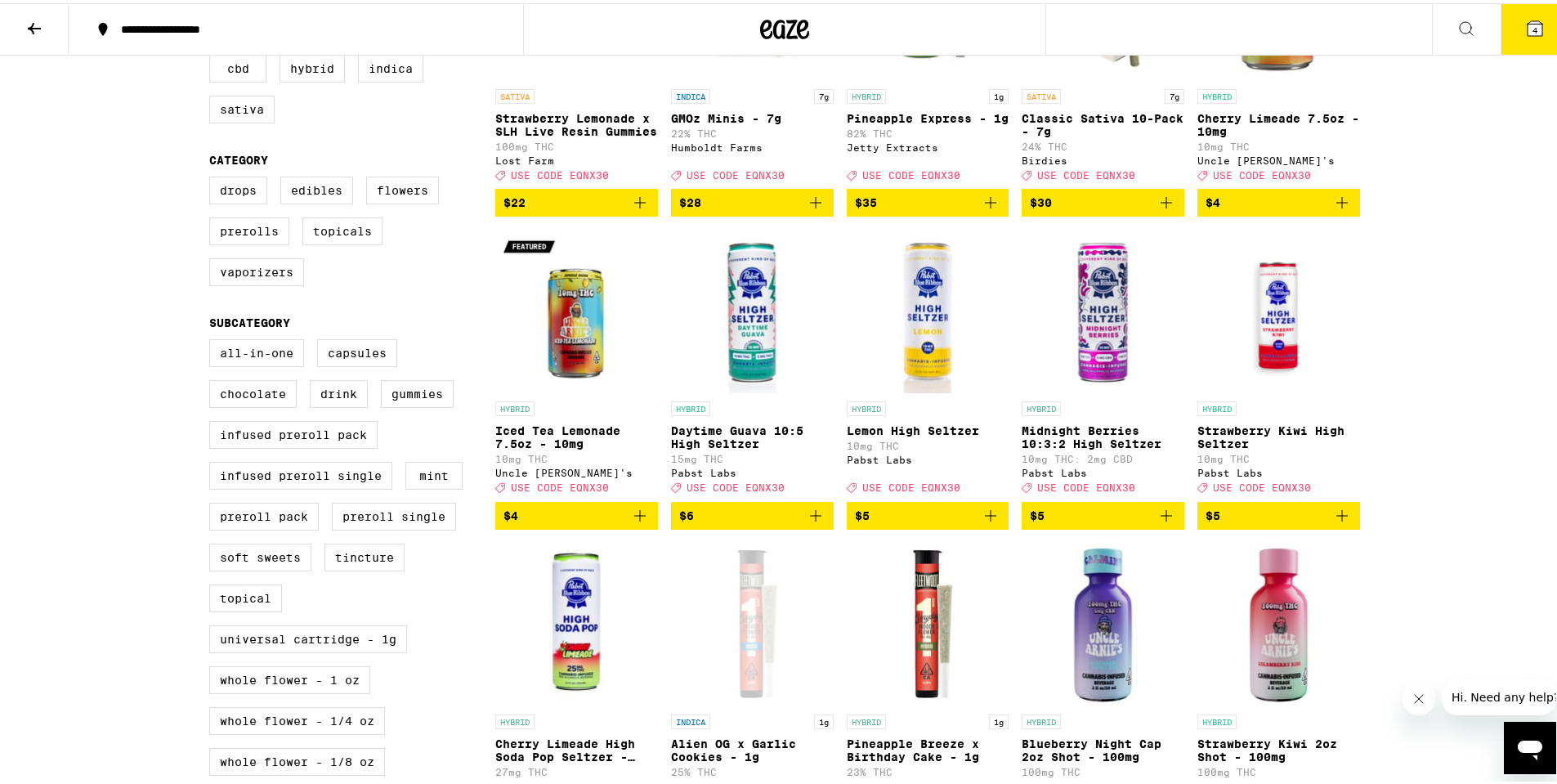
scroll to position [245, 0]
